Goal: Information Seeking & Learning: Learn about a topic

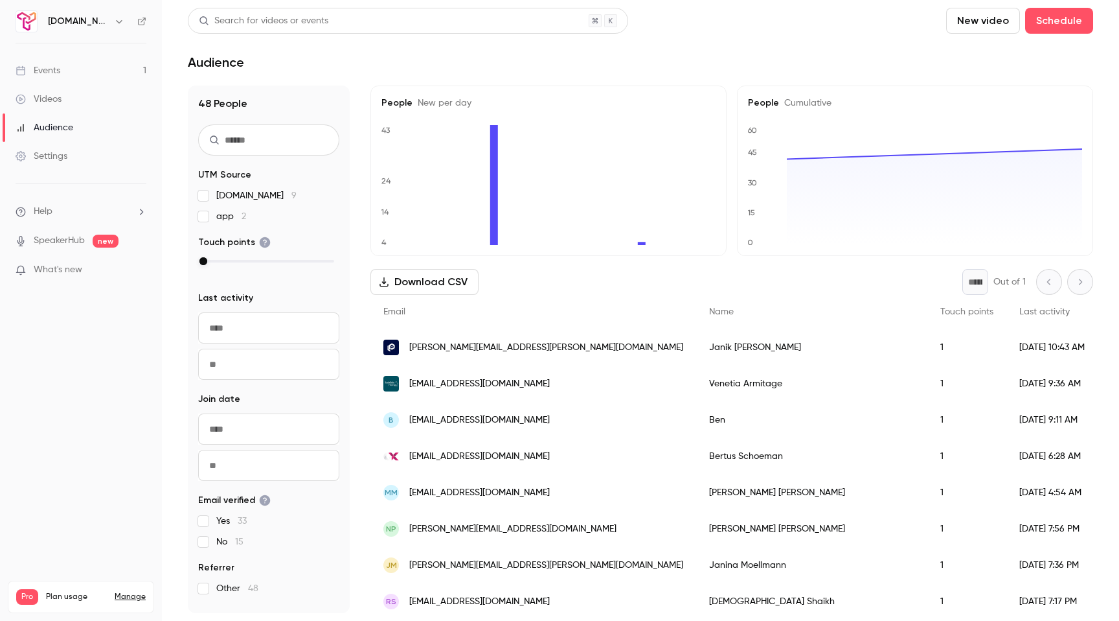
click at [62, 74] on link "Events 1" at bounding box center [81, 70] width 162 height 29
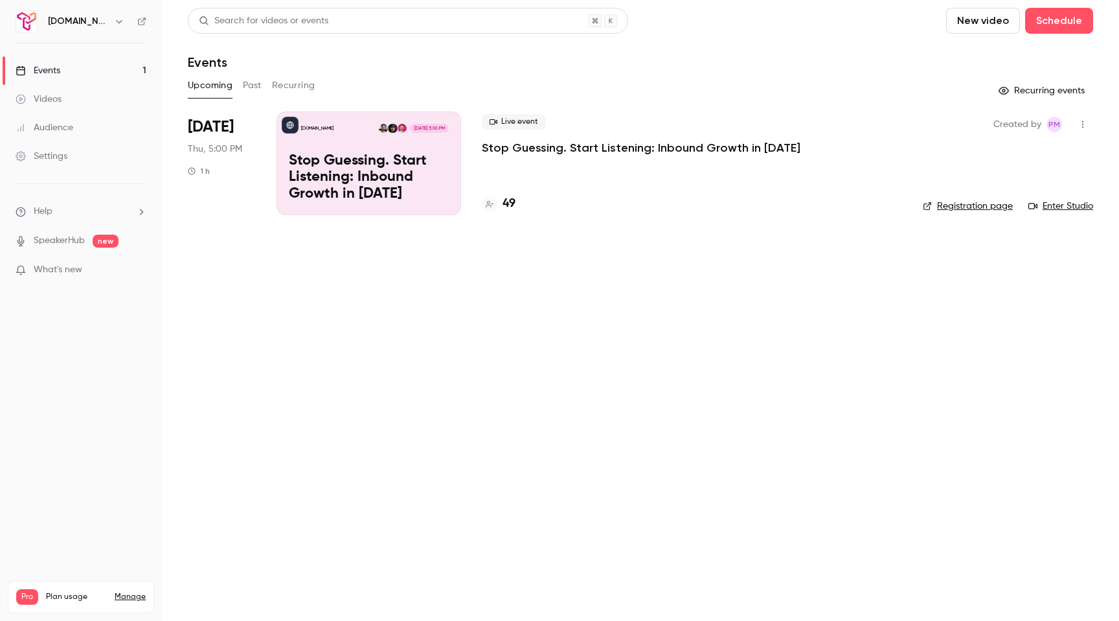
click at [336, 155] on p "Stop Guessing. Start Listening: Inbound Growth in [DATE]" at bounding box center [369, 178] width 160 height 50
